Goal: Navigation & Orientation: Understand site structure

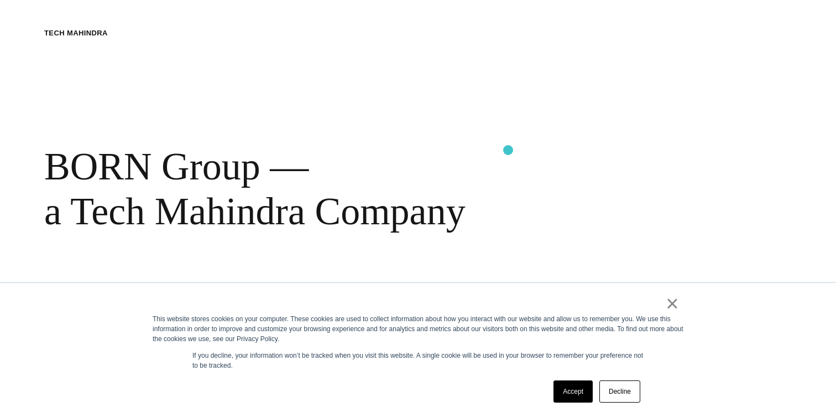
scroll to position [512, 0]
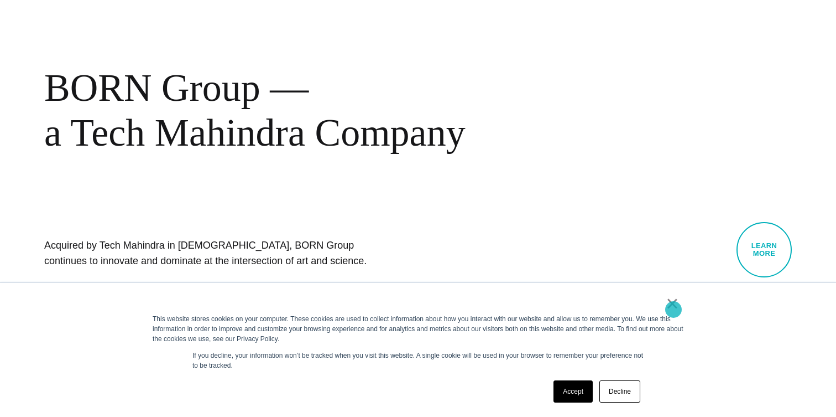
click at [673, 308] on link "×" at bounding box center [672, 303] width 13 height 10
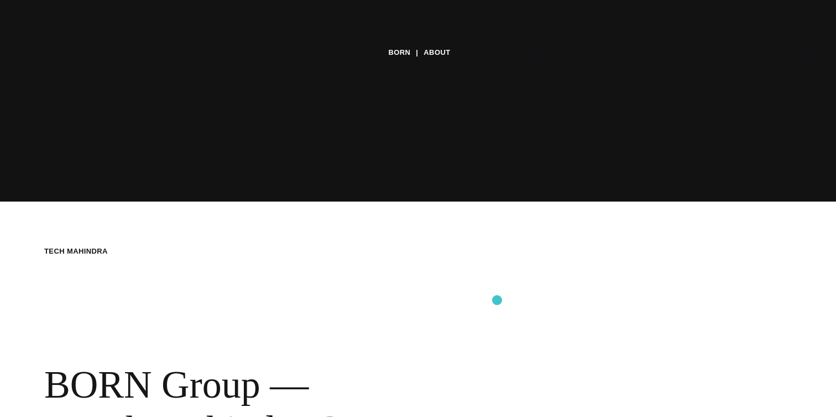
scroll to position [40, 0]
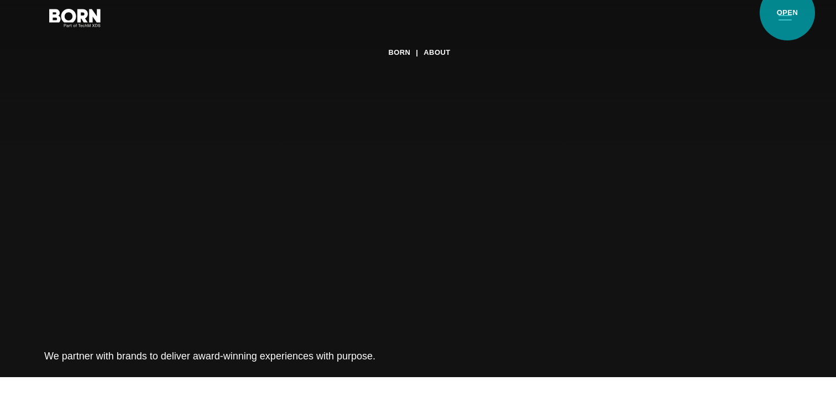
click at [788, 13] on button "Primary Menu" at bounding box center [785, 17] width 27 height 23
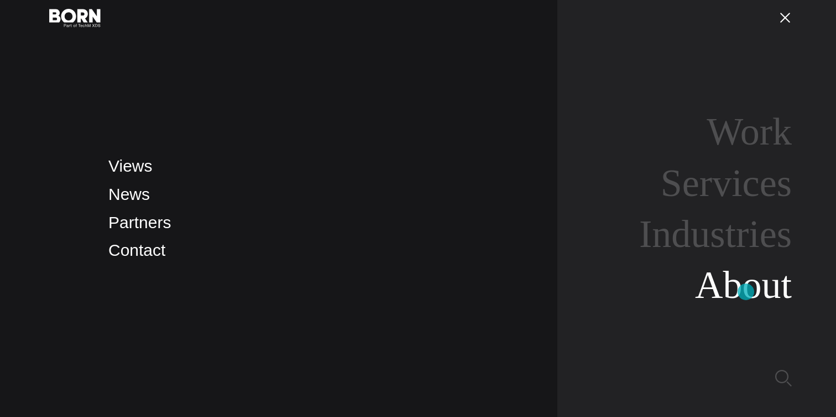
click at [745, 288] on link "About" at bounding box center [743, 284] width 97 height 43
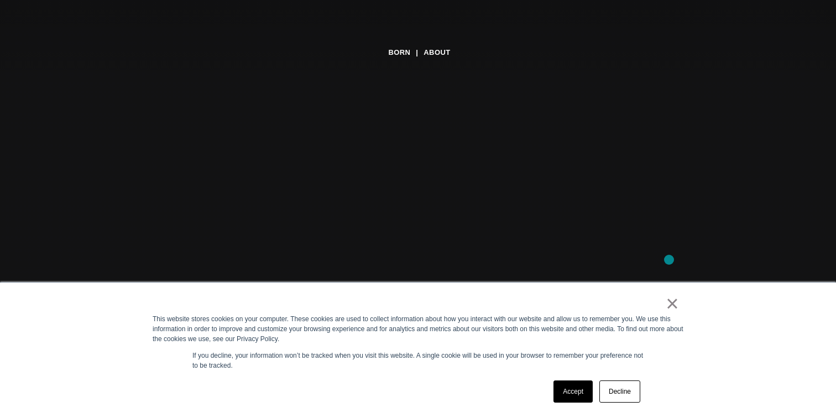
scroll to position [117, 0]
click at [579, 396] on link "Accept" at bounding box center [573, 391] width 39 height 22
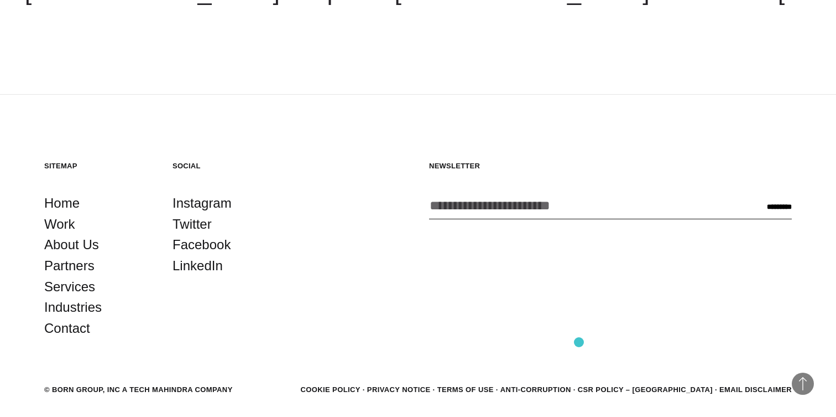
scroll to position [3814, 0]
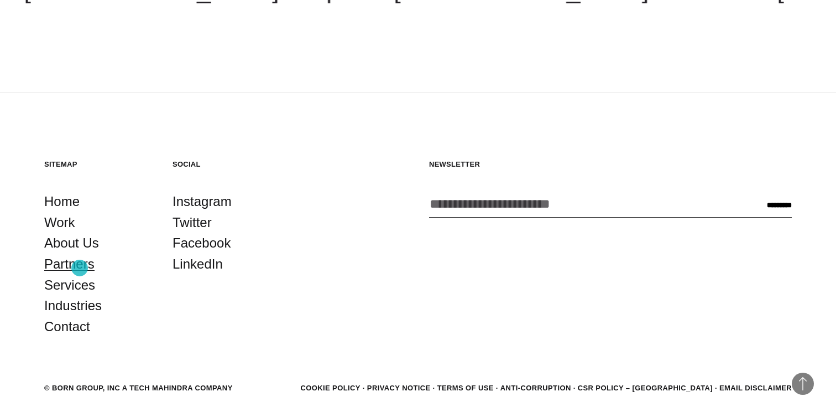
click at [80, 267] on link "Partners" at bounding box center [69, 263] width 50 height 21
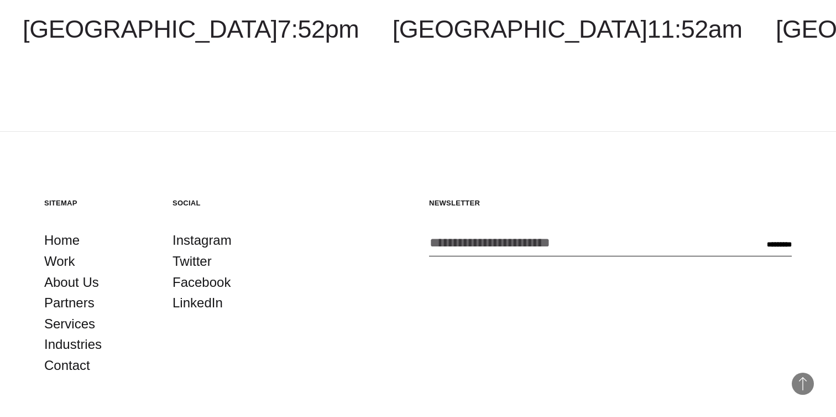
scroll to position [2210, 0]
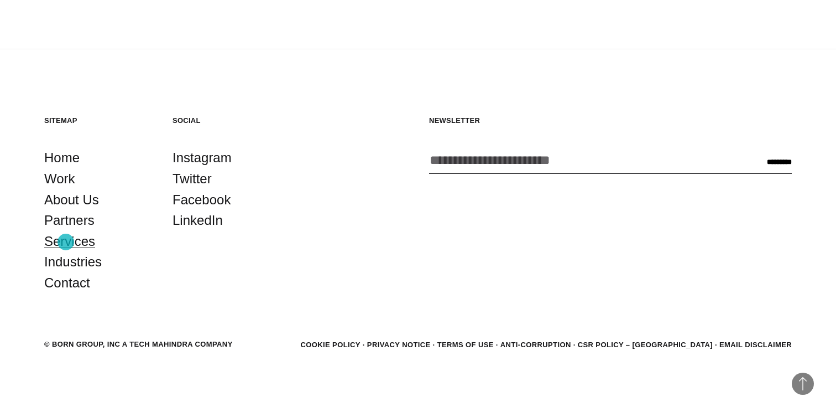
click at [66, 242] on link "Services" at bounding box center [69, 241] width 51 height 21
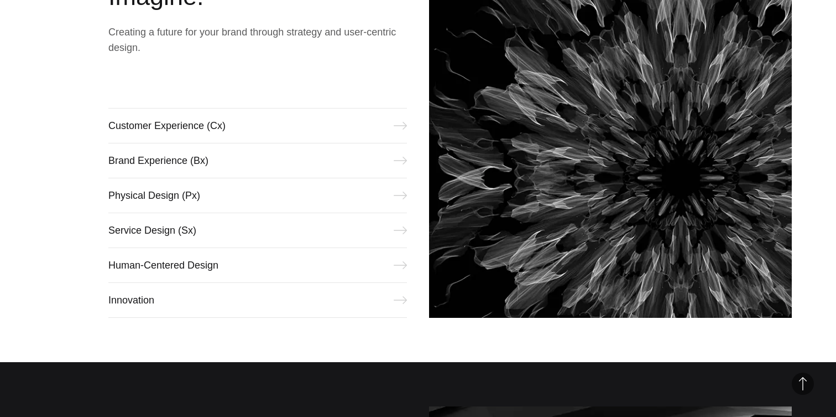
scroll to position [505, 0]
